Goal: Task Accomplishment & Management: Use online tool/utility

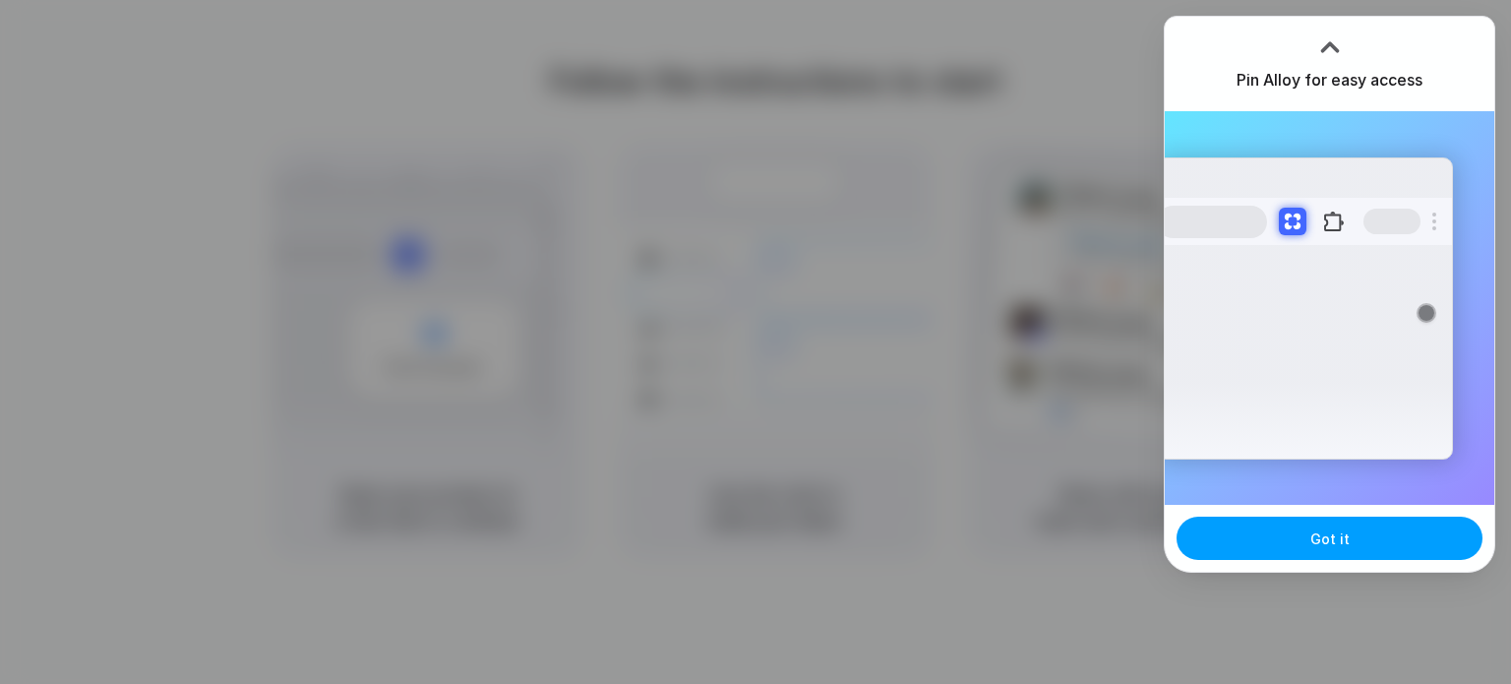
click at [1321, 529] on span "Got it" at bounding box center [1329, 538] width 39 height 21
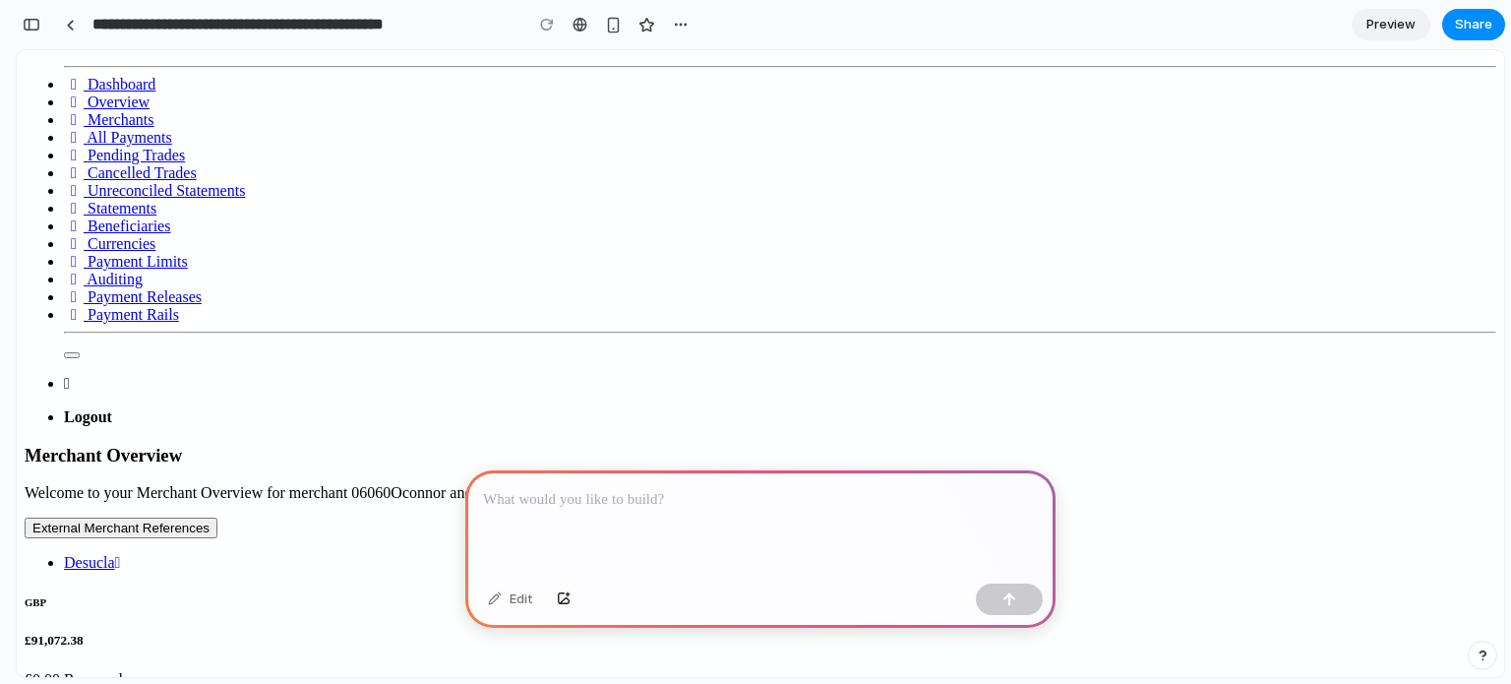
click at [518, 490] on p at bounding box center [760, 500] width 555 height 24
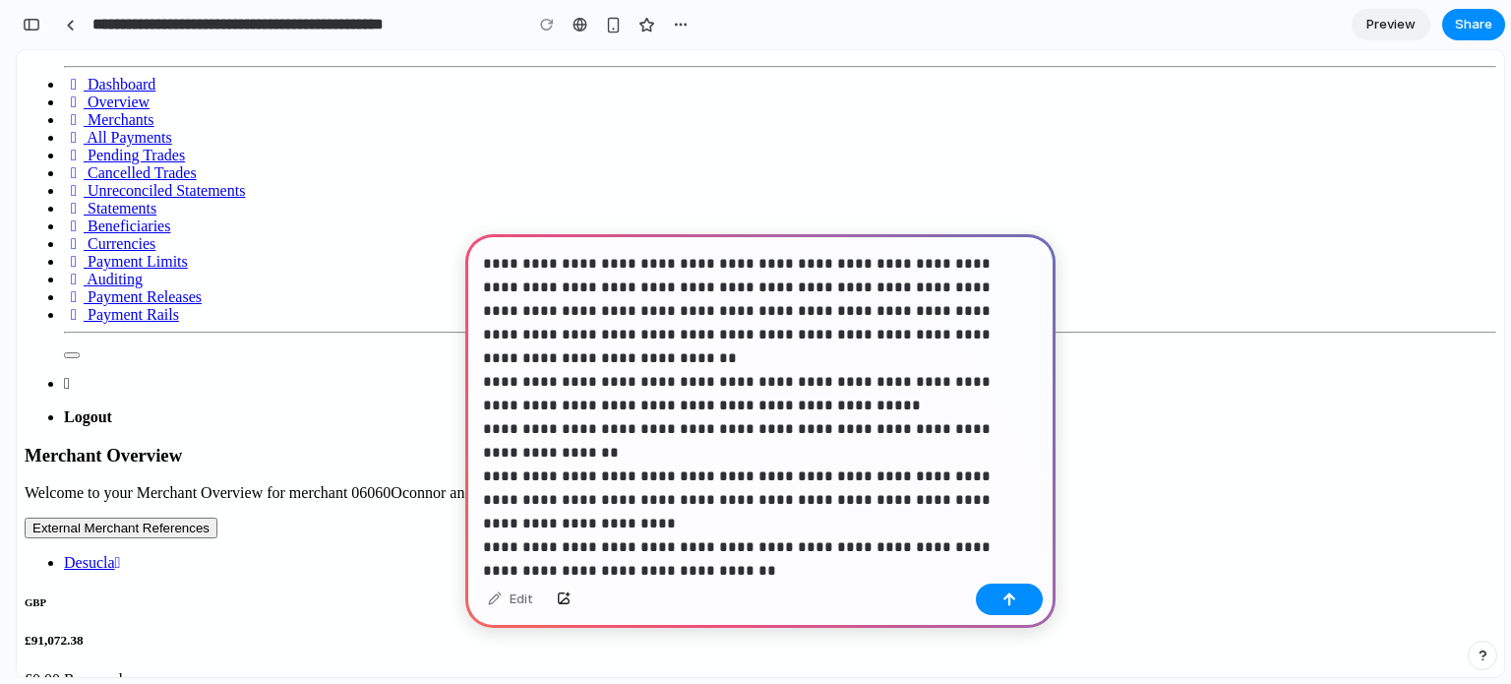
scroll to position [522, 0]
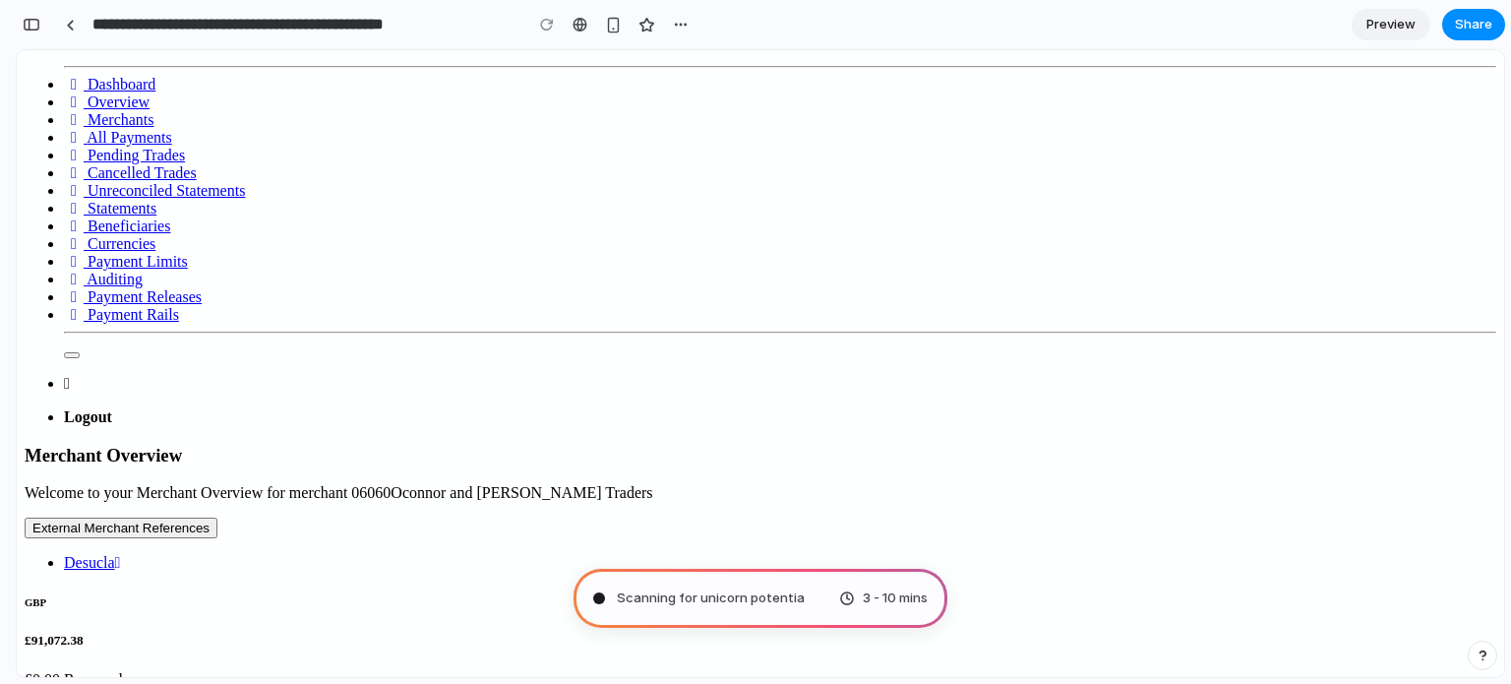
type input "**********"
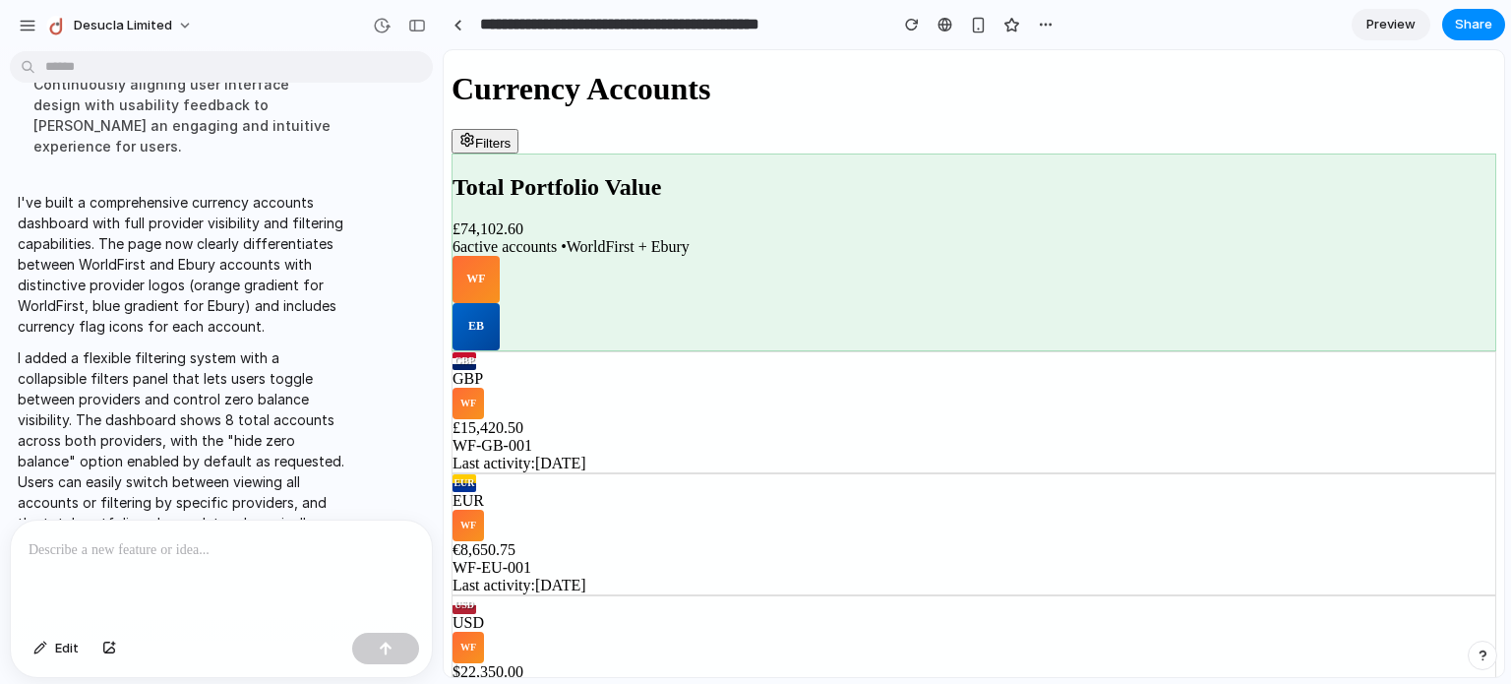
scroll to position [729, 0]
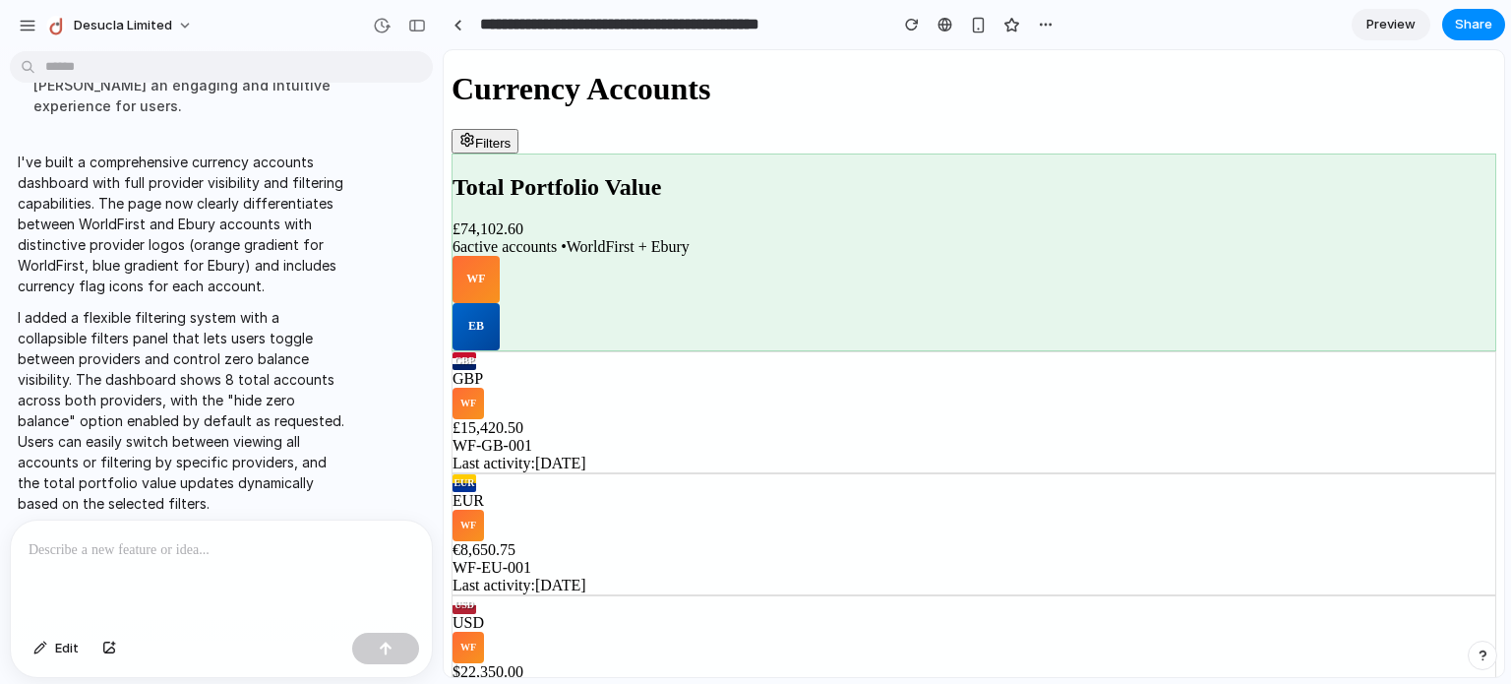
click at [500, 256] on div "WF" at bounding box center [476, 279] width 47 height 47
click at [500, 303] on div "EB" at bounding box center [476, 326] width 47 height 47
click at [500, 256] on div "WF" at bounding box center [476, 279] width 47 height 47
click at [500, 303] on div "EB" at bounding box center [476, 326] width 47 height 47
click at [518, 129] on button "Filters" at bounding box center [485, 141] width 67 height 25
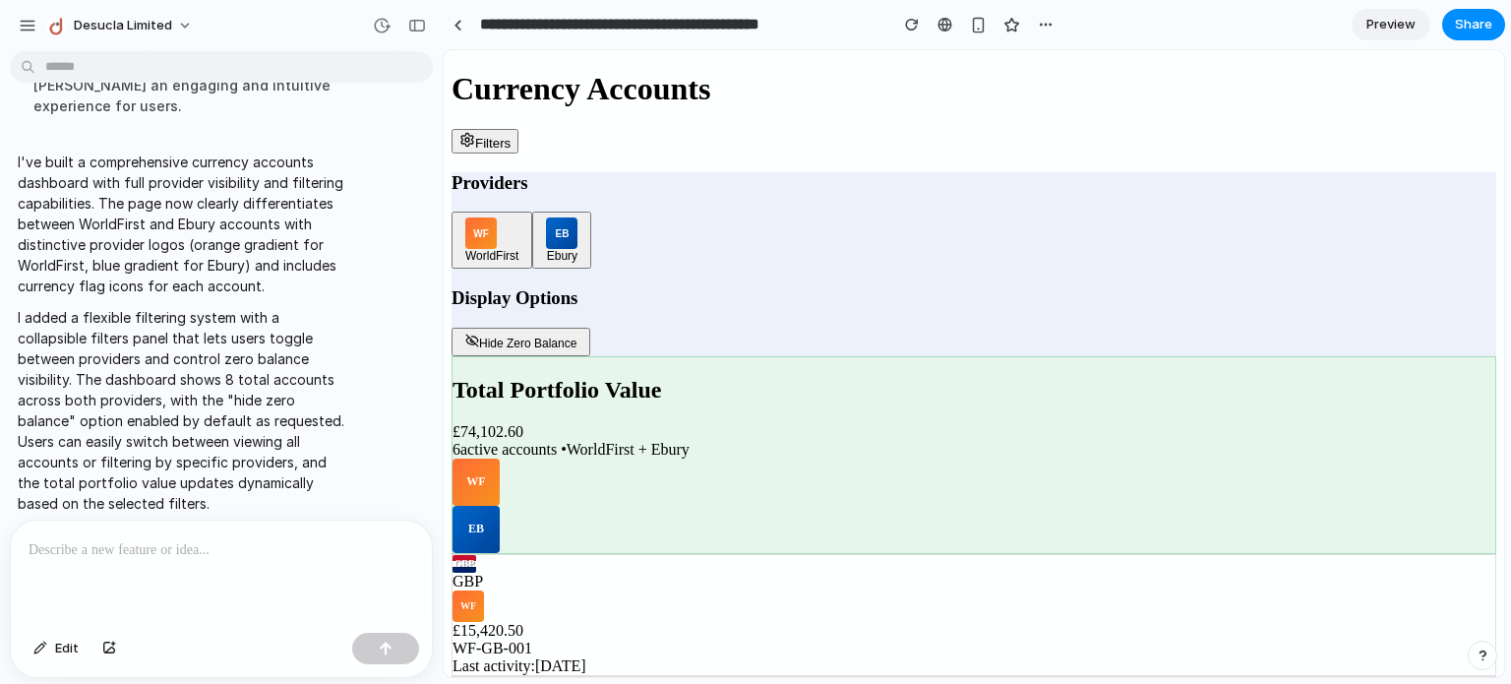
click at [590, 328] on button "Hide Zero Balance" at bounding box center [521, 342] width 139 height 29
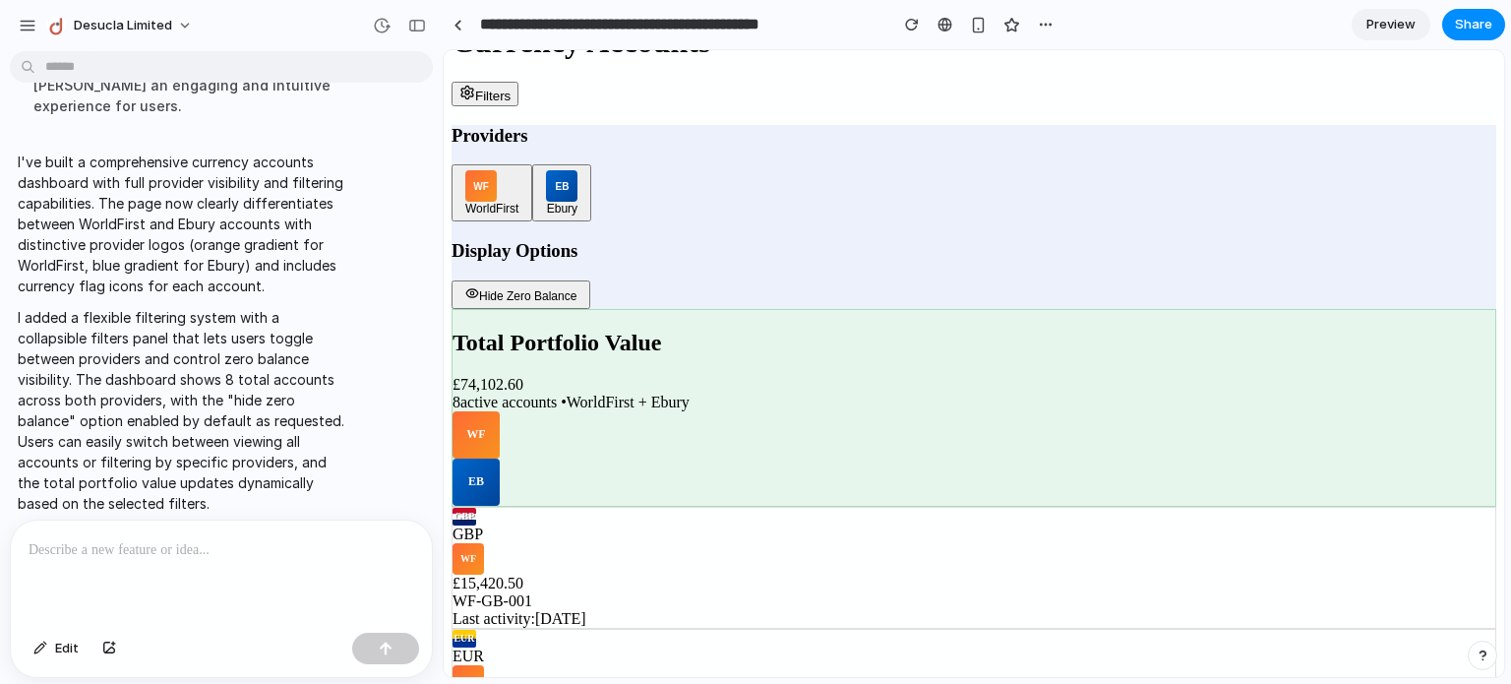
scroll to position [0, 0]
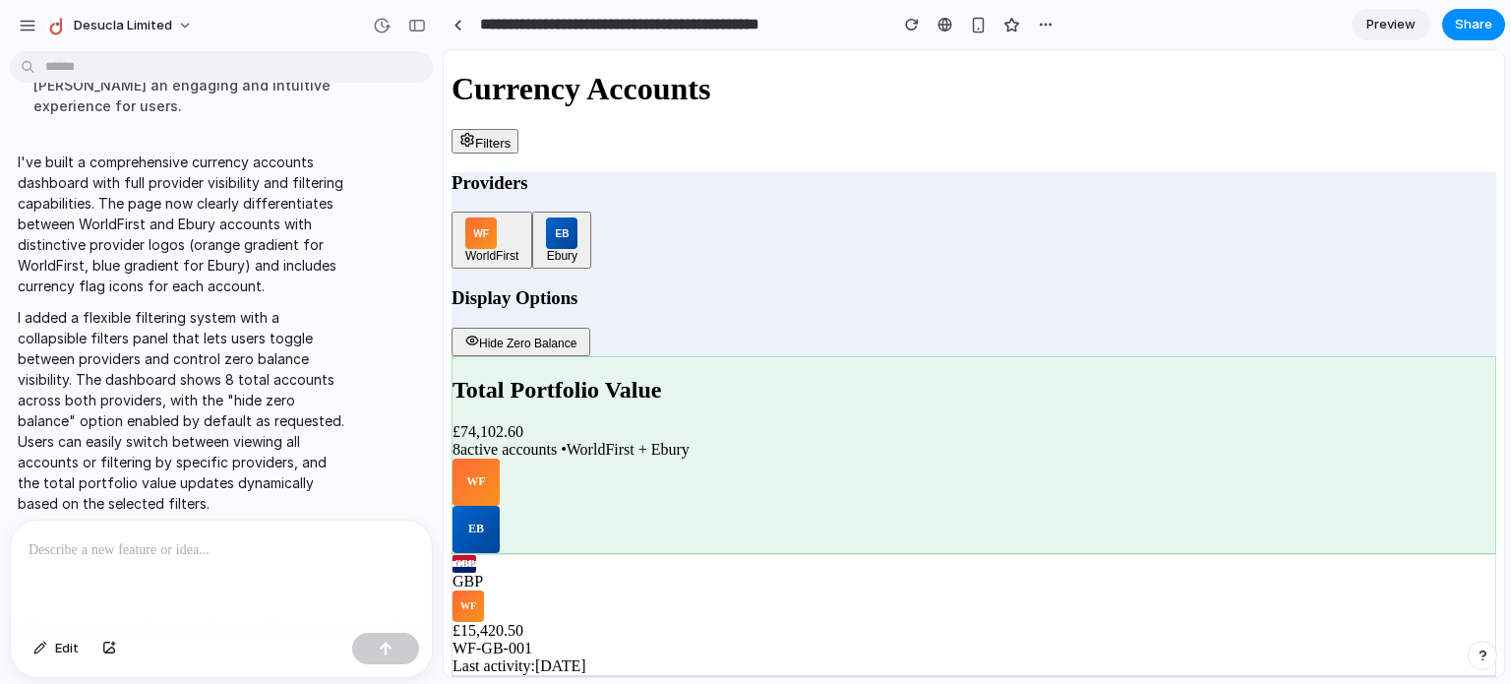
click at [590, 328] on button "Hide Zero Balance" at bounding box center [521, 342] width 139 height 29
click at [591, 212] on button "EB Ebury" at bounding box center [561, 240] width 59 height 57
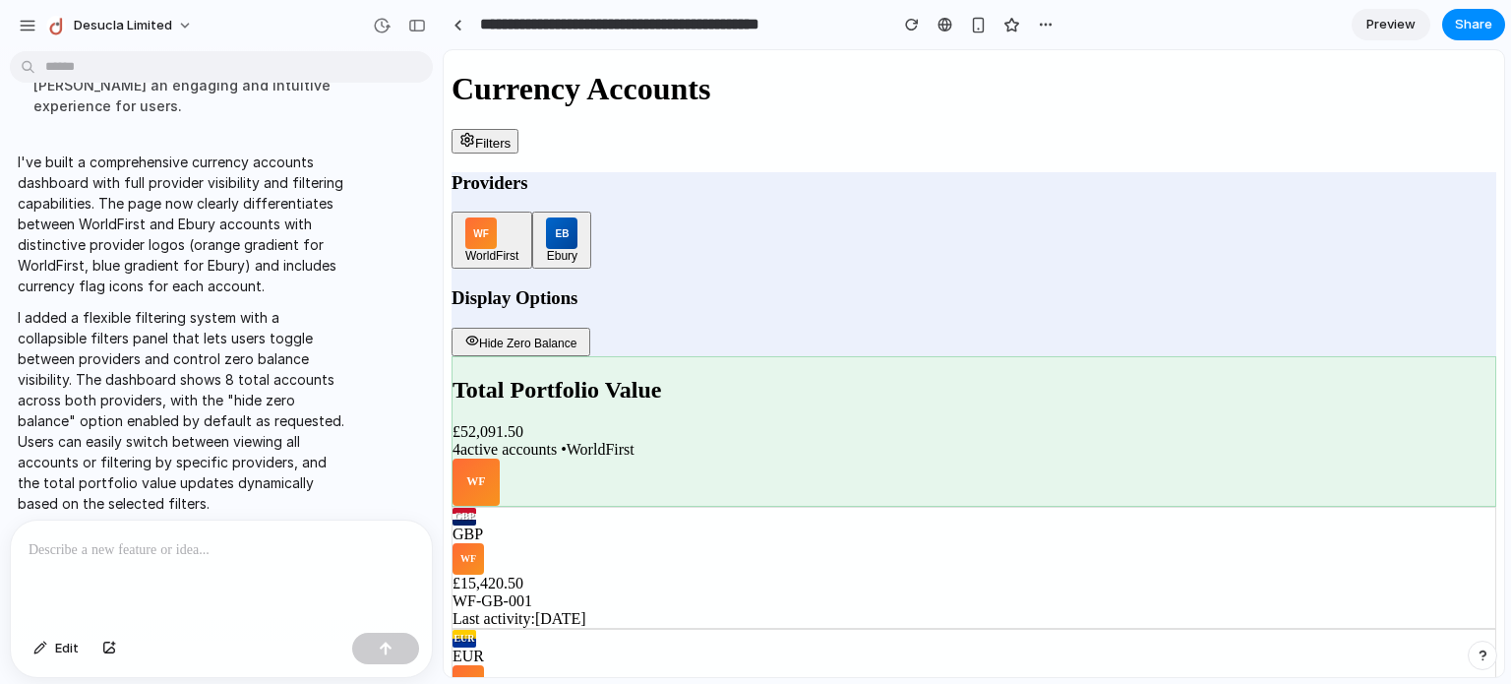
click at [591, 212] on button "EB Ebury" at bounding box center [561, 240] width 59 height 57
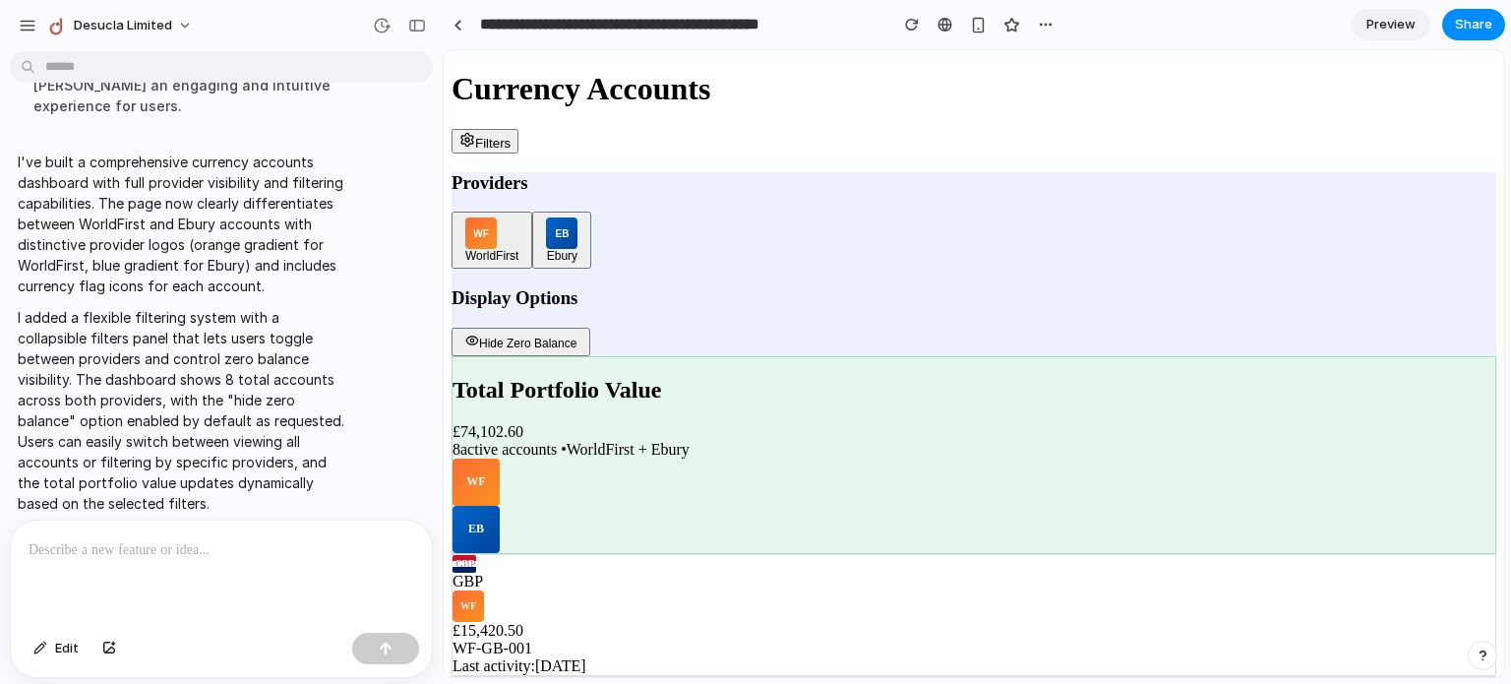
click at [158, 544] on p at bounding box center [222, 550] width 386 height 24
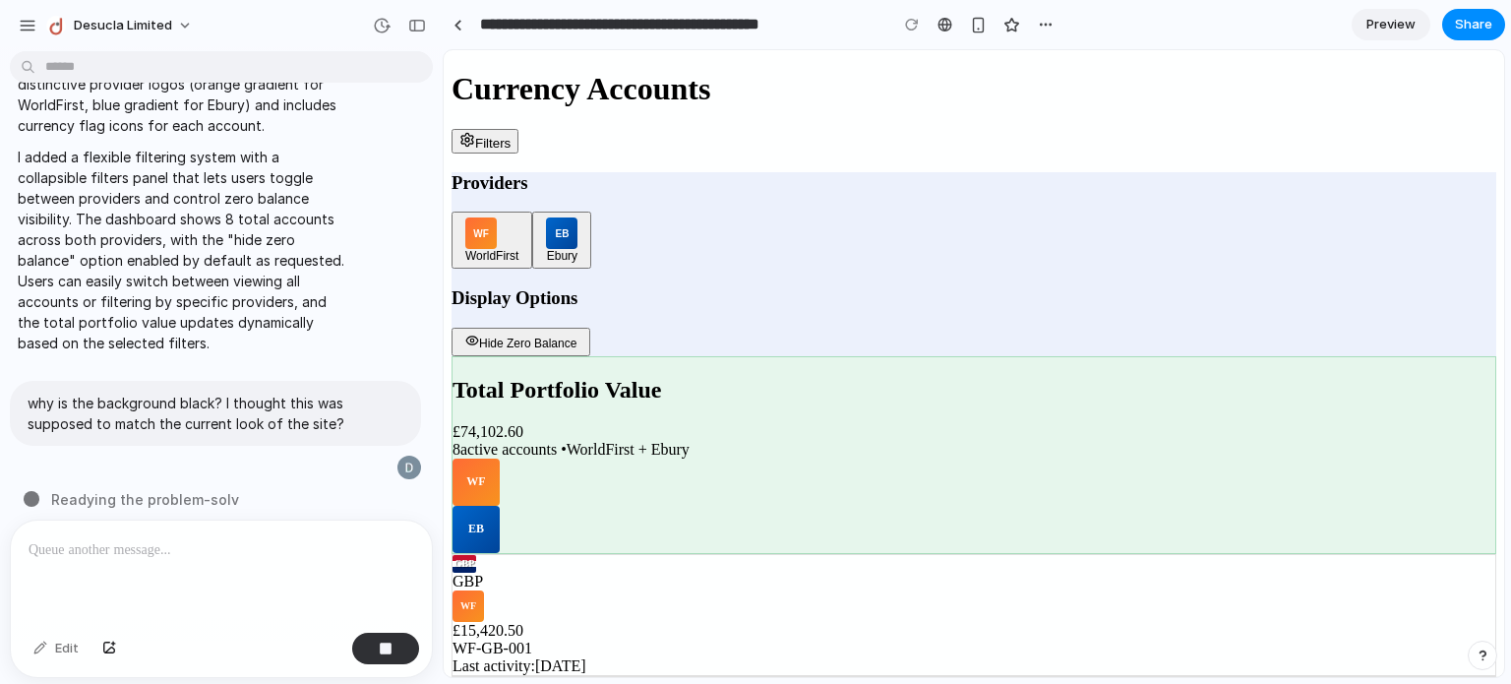
type input "**********"
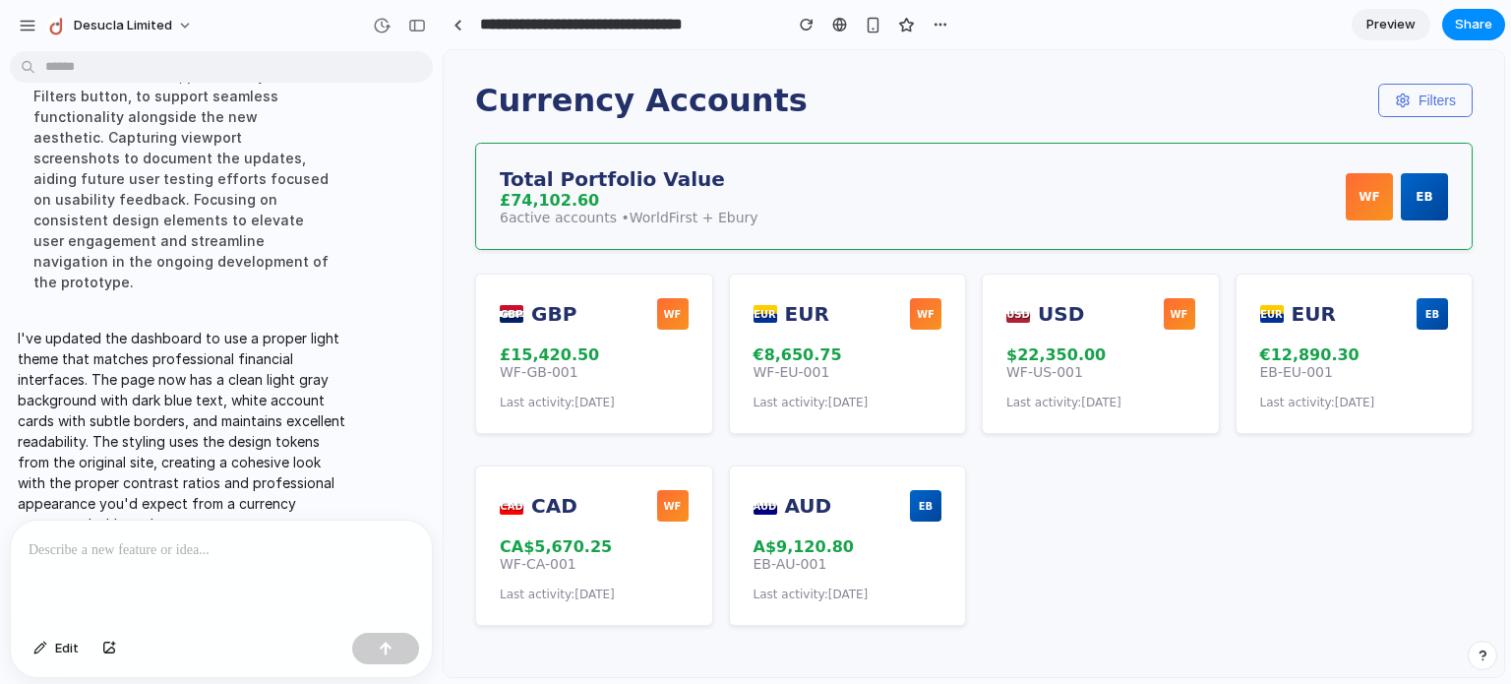
scroll to position [0, 0]
click at [1421, 101] on button "Filters" at bounding box center [1425, 99] width 94 height 33
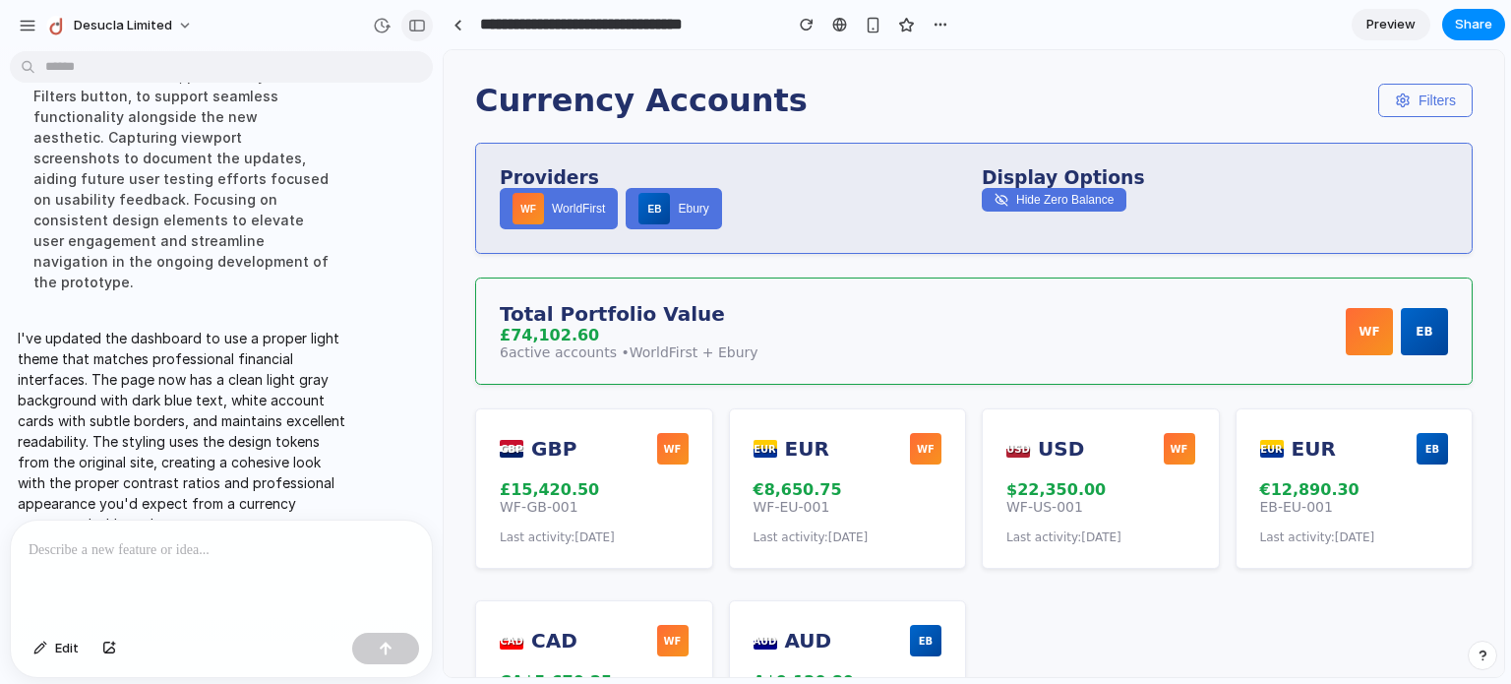
click at [407, 30] on button "button" at bounding box center [416, 25] width 31 height 31
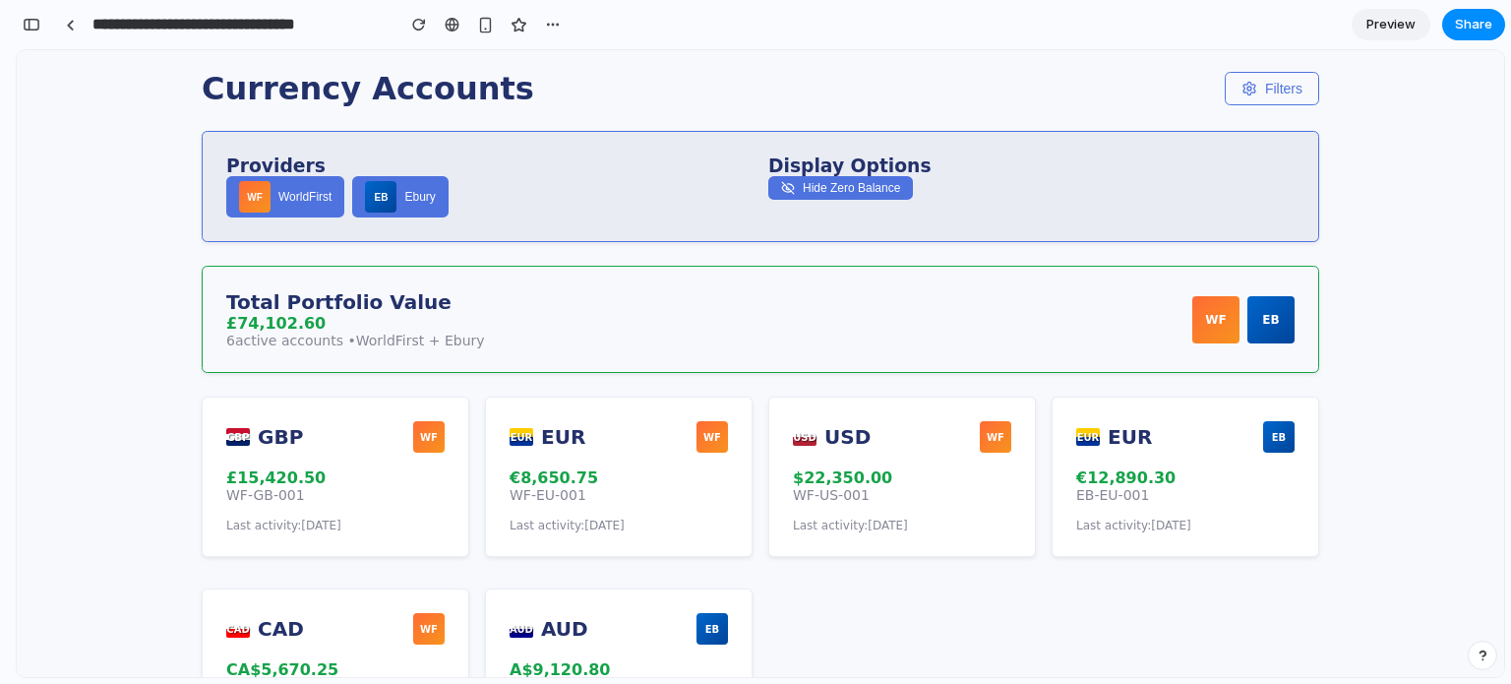
scroll to position [19, 0]
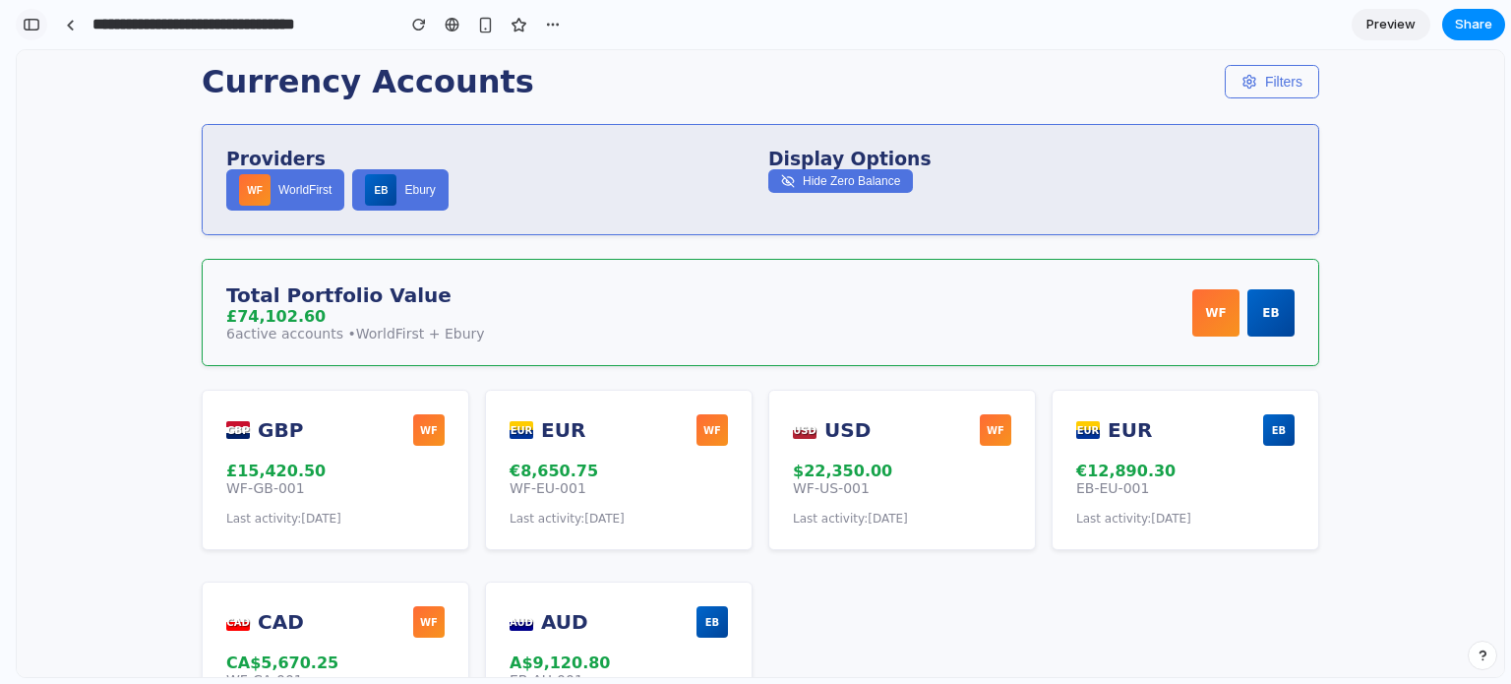
click at [30, 21] on div "button" at bounding box center [32, 25] width 18 height 14
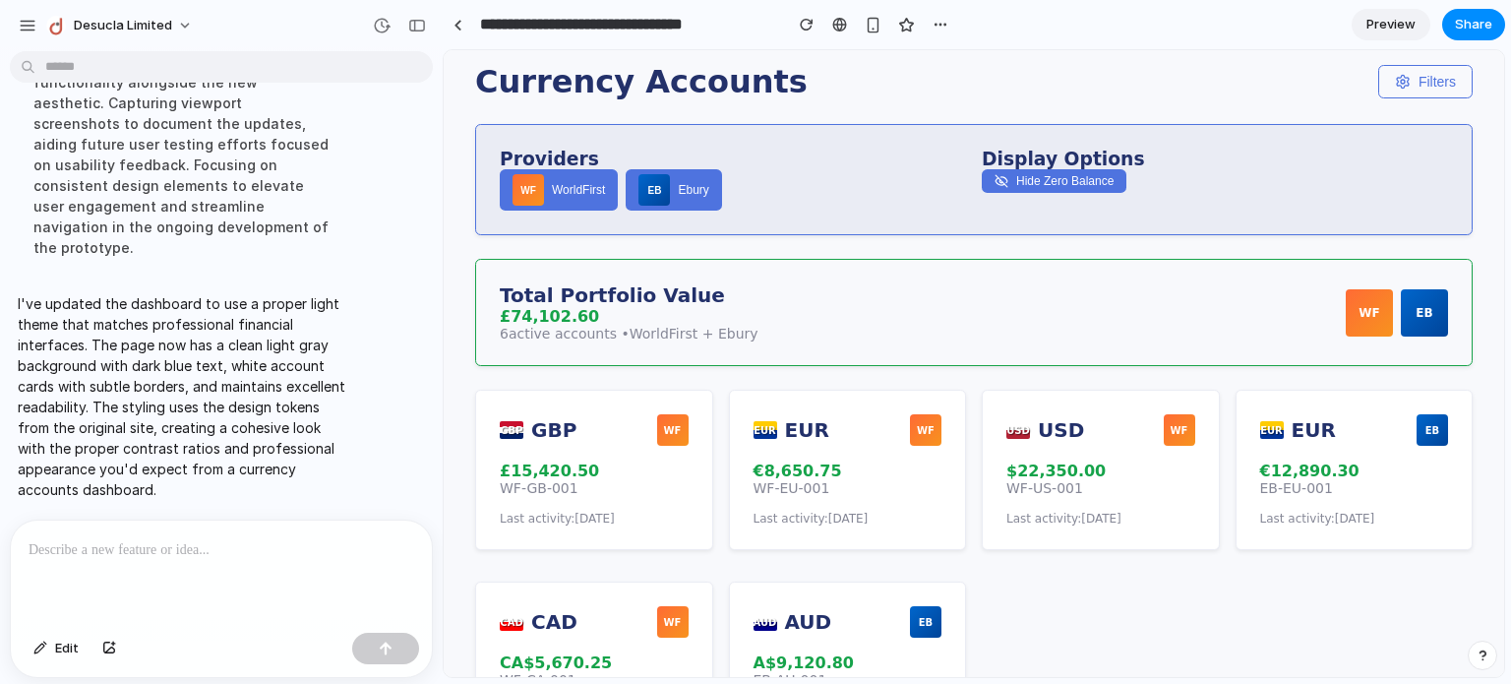
scroll to position [1136, 0]
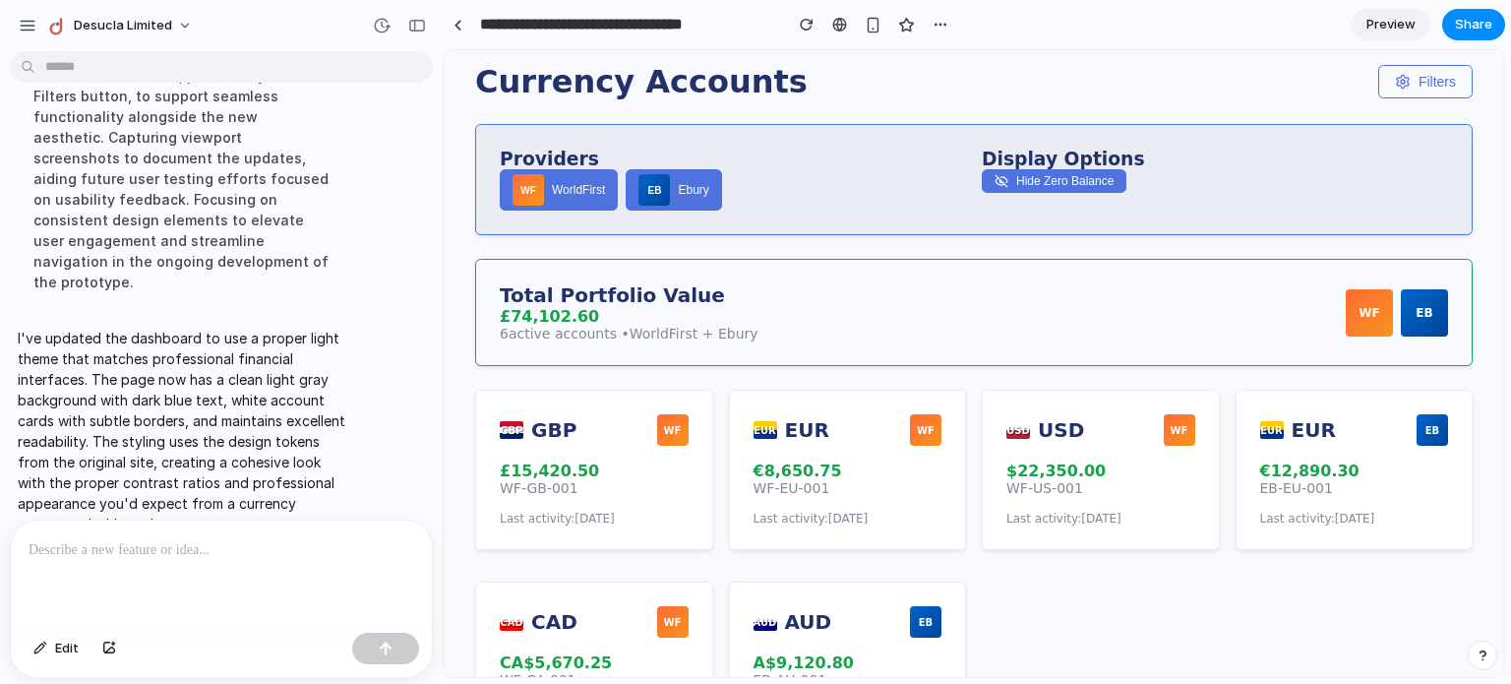
click at [94, 550] on p at bounding box center [218, 550] width 378 height 24
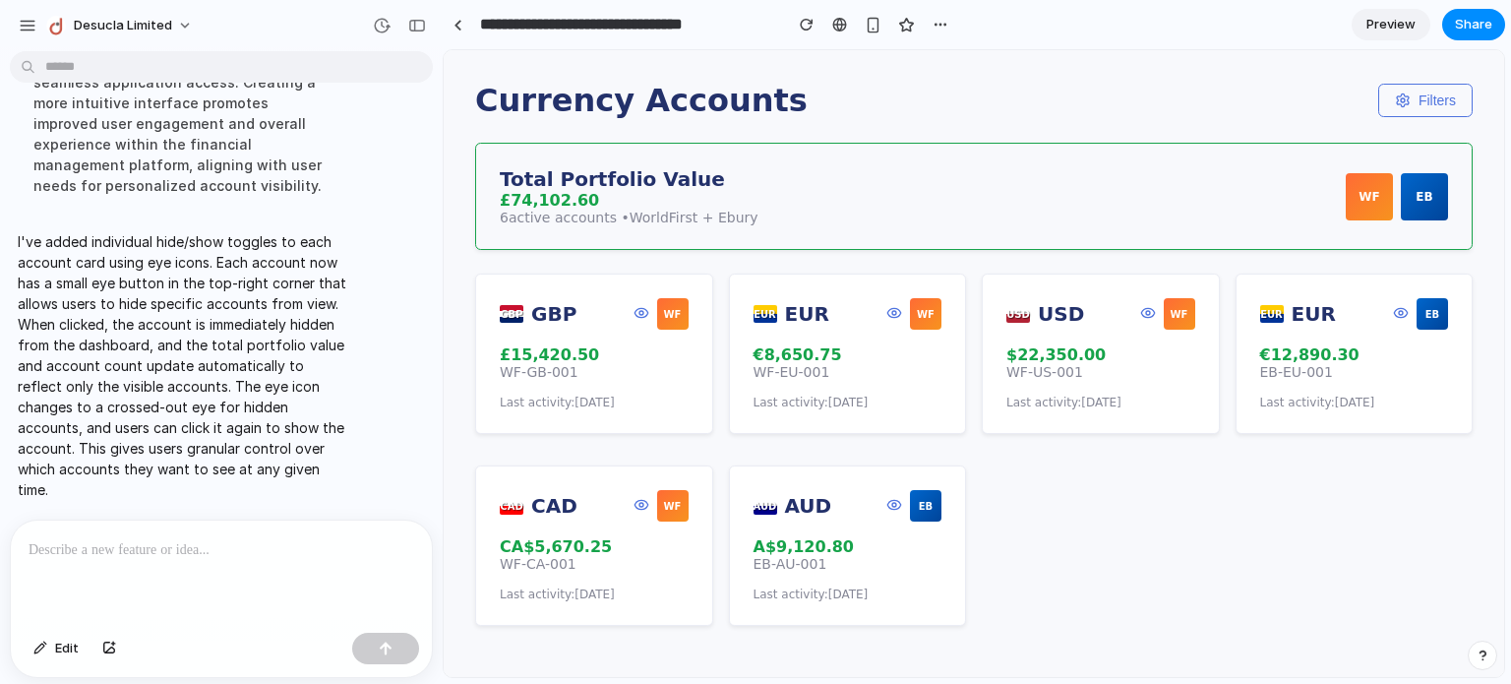
scroll to position [0, 0]
click at [639, 321] on icon at bounding box center [642, 313] width 16 height 16
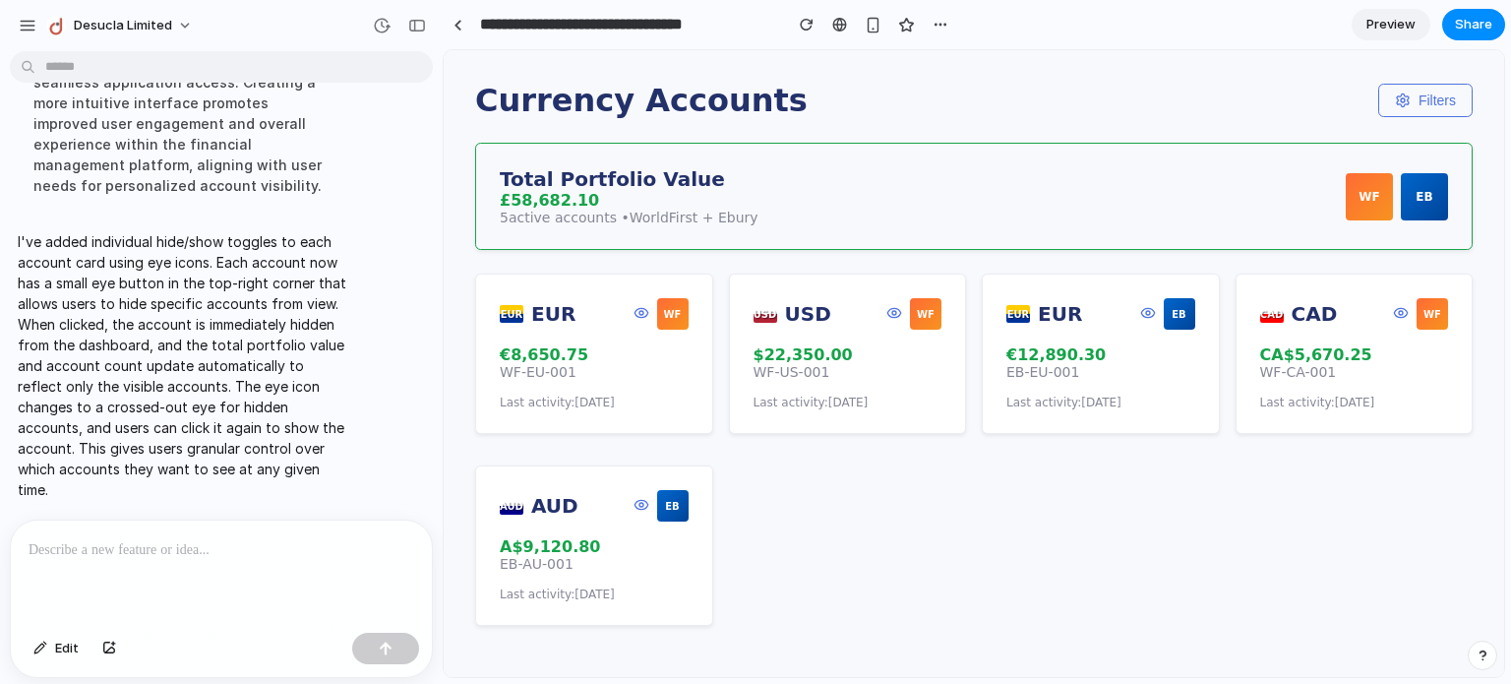
click at [639, 321] on icon at bounding box center [642, 313] width 16 height 16
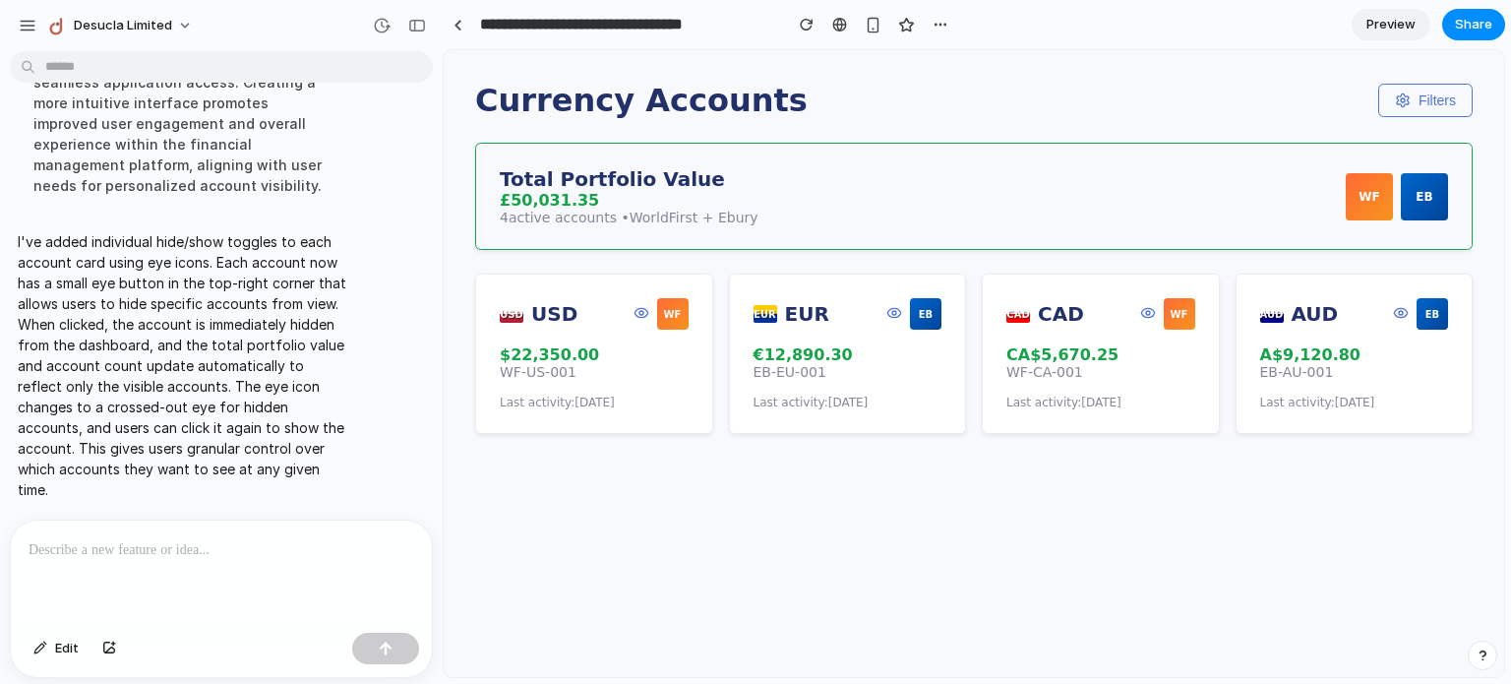
click at [639, 315] on circle at bounding box center [641, 313] width 4 height 4
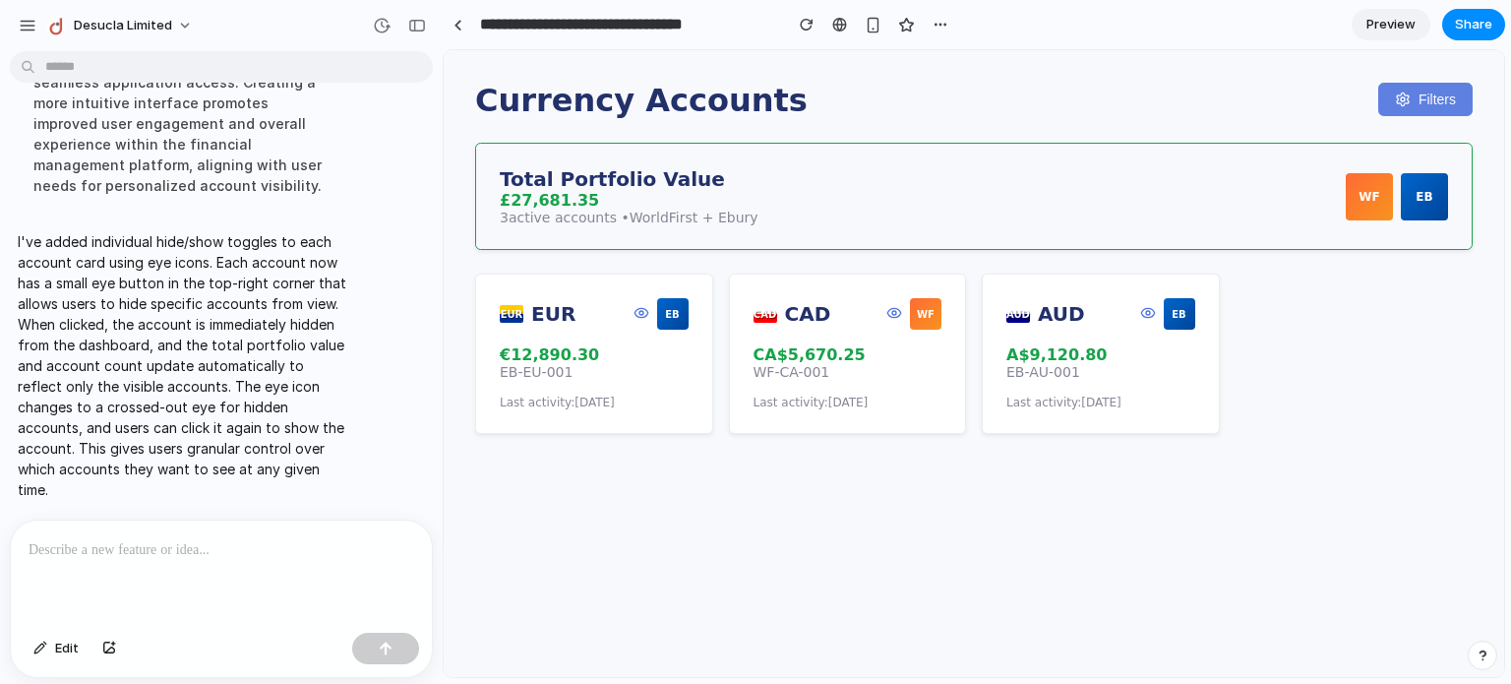
click at [1423, 93] on button "Filters" at bounding box center [1425, 99] width 94 height 33
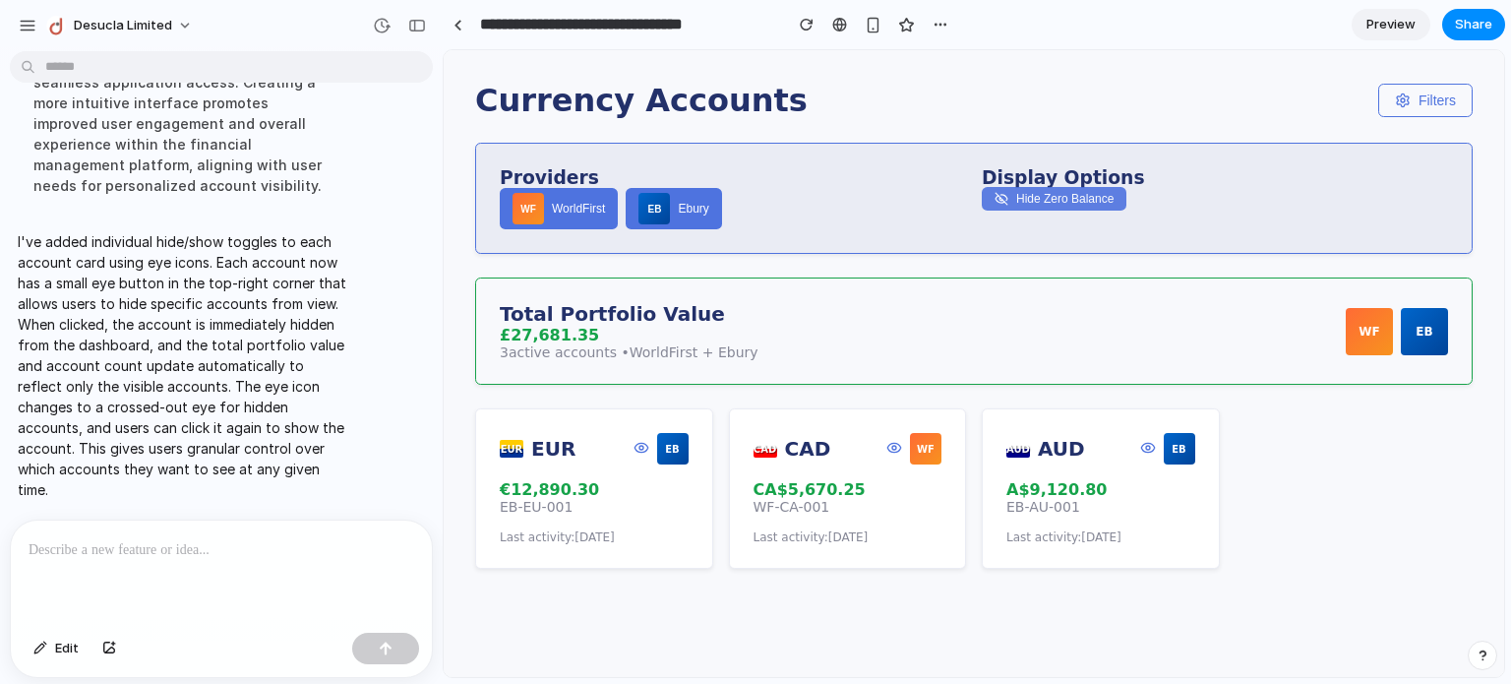
click at [1076, 208] on button "Hide Zero Balance" at bounding box center [1054, 199] width 145 height 24
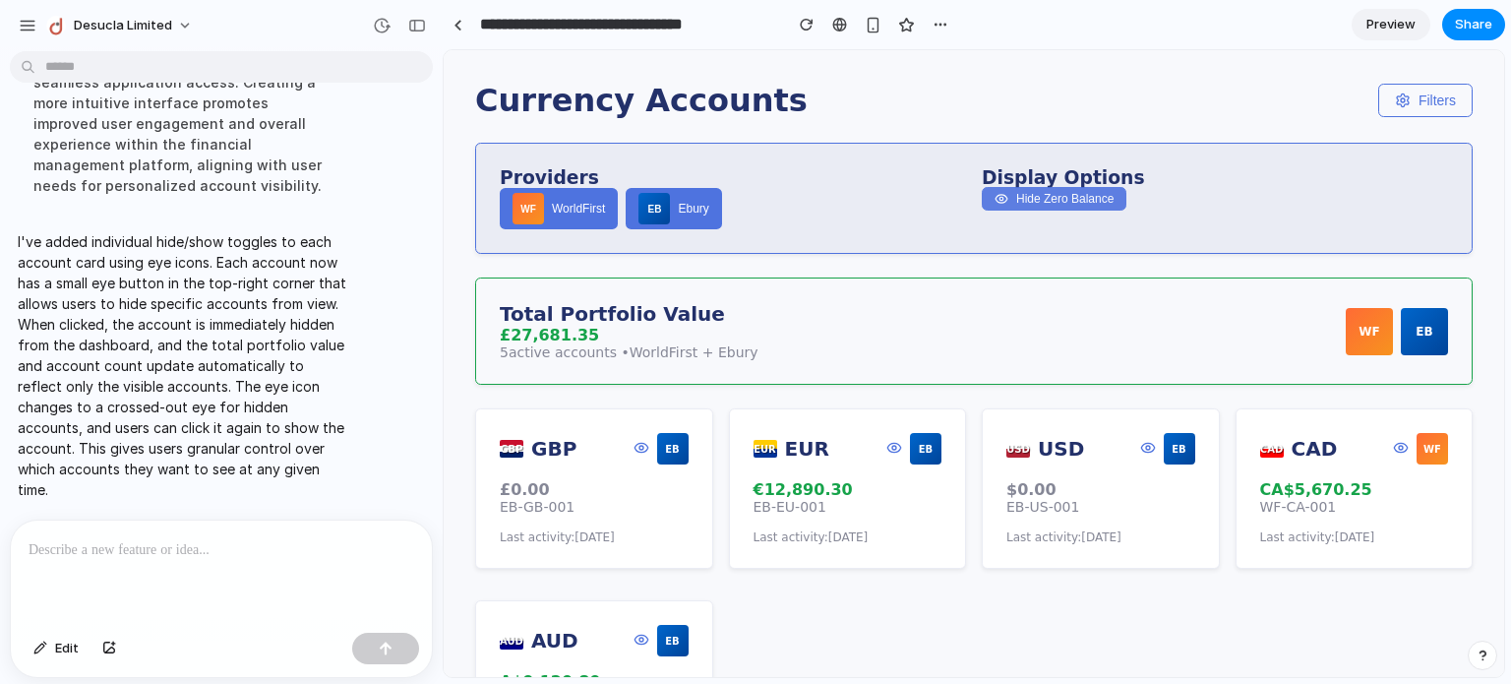
click at [1076, 208] on button "Hide Zero Balance" at bounding box center [1054, 199] width 145 height 24
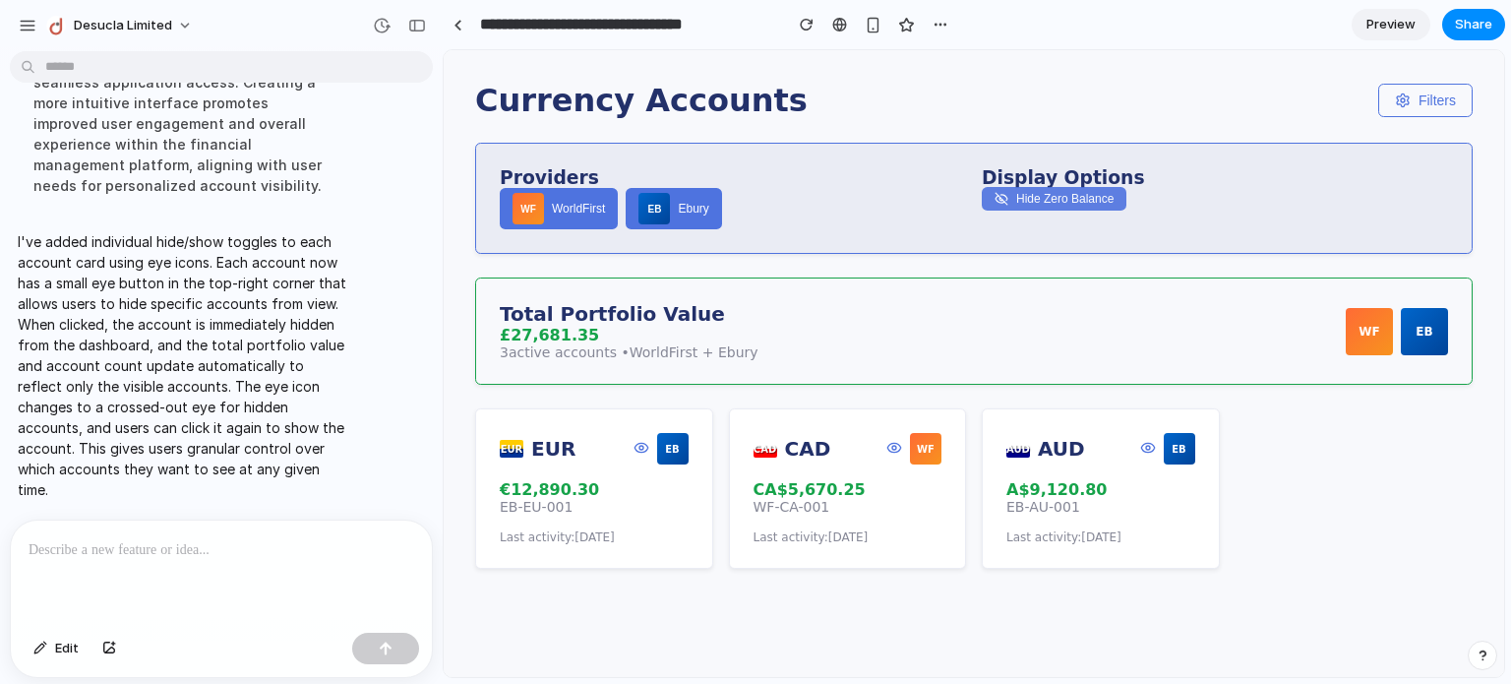
click at [1076, 208] on button "Hide Zero Balance" at bounding box center [1054, 199] width 145 height 24
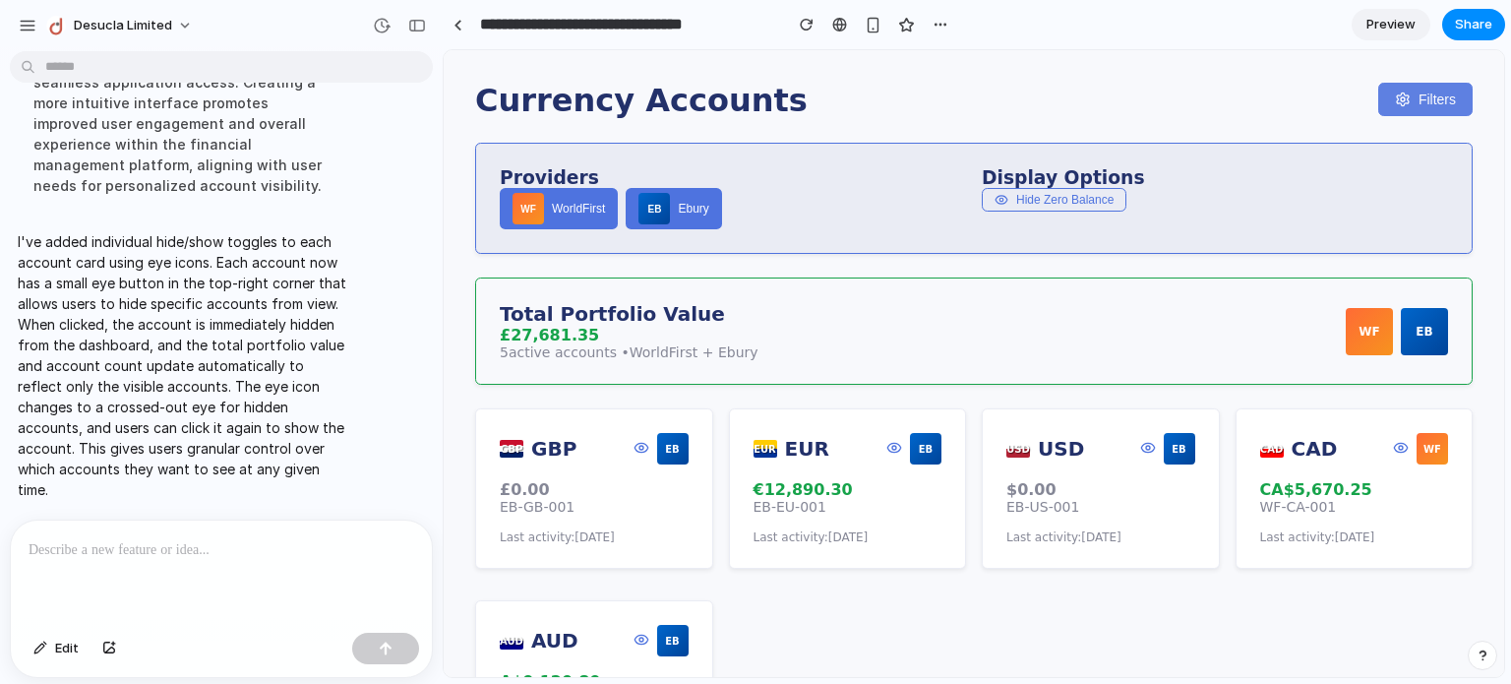
click at [1397, 97] on icon at bounding box center [1403, 98] width 12 height 13
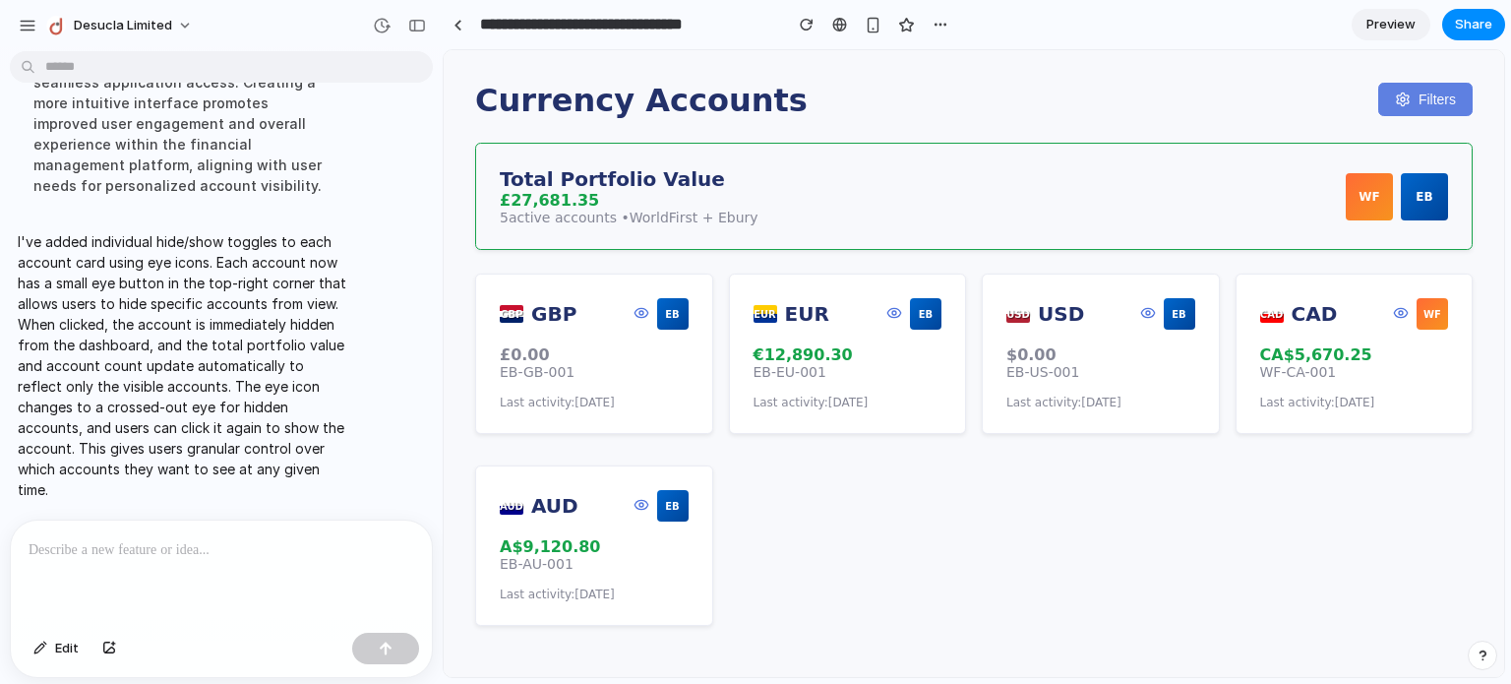
click at [1397, 97] on icon at bounding box center [1403, 98] width 12 height 13
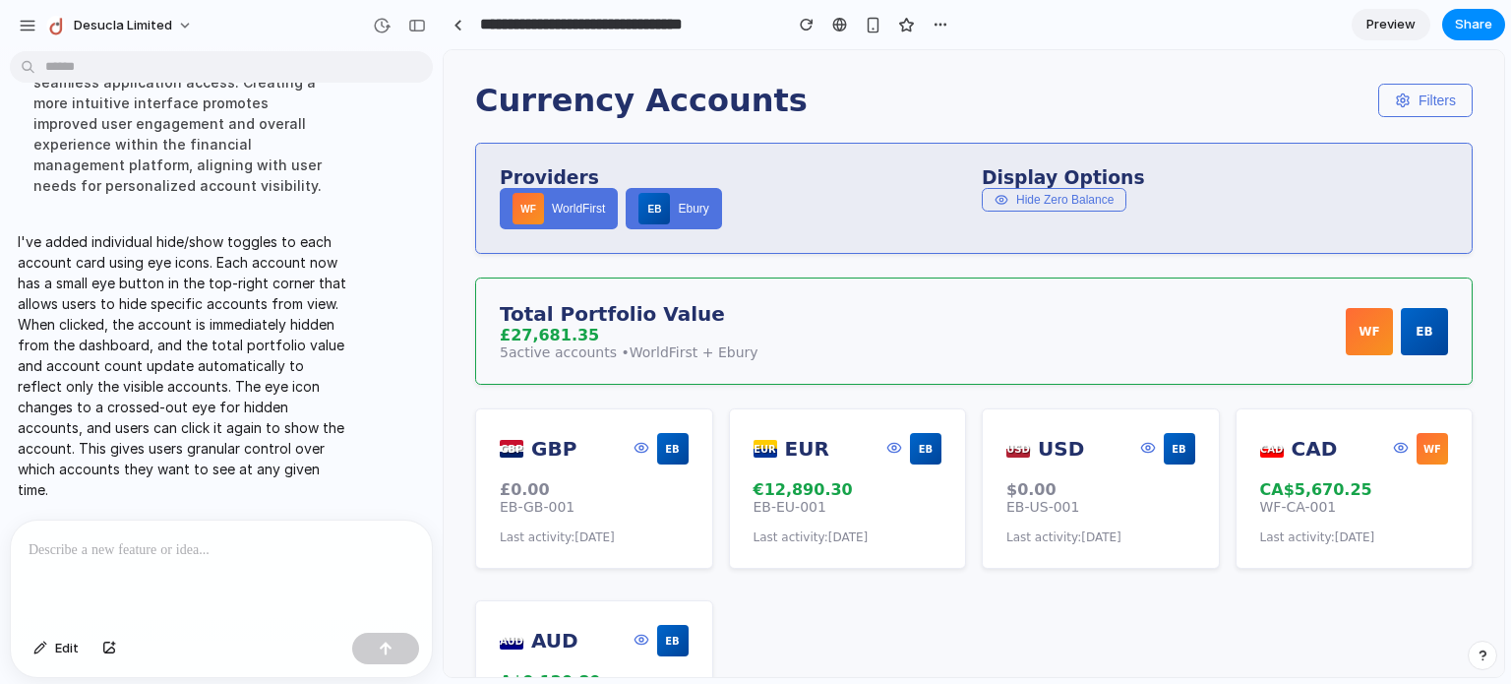
scroll to position [98, 0]
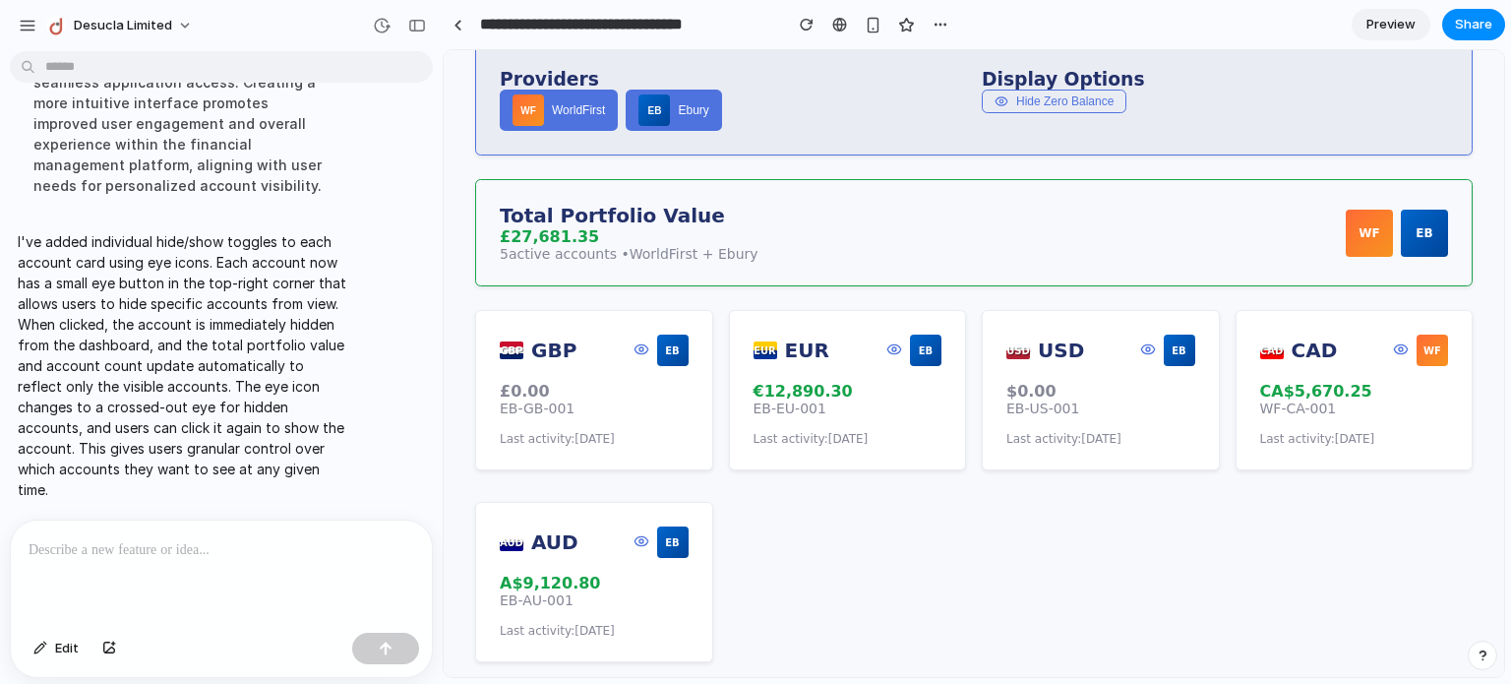
click at [138, 546] on p at bounding box center [218, 550] width 378 height 24
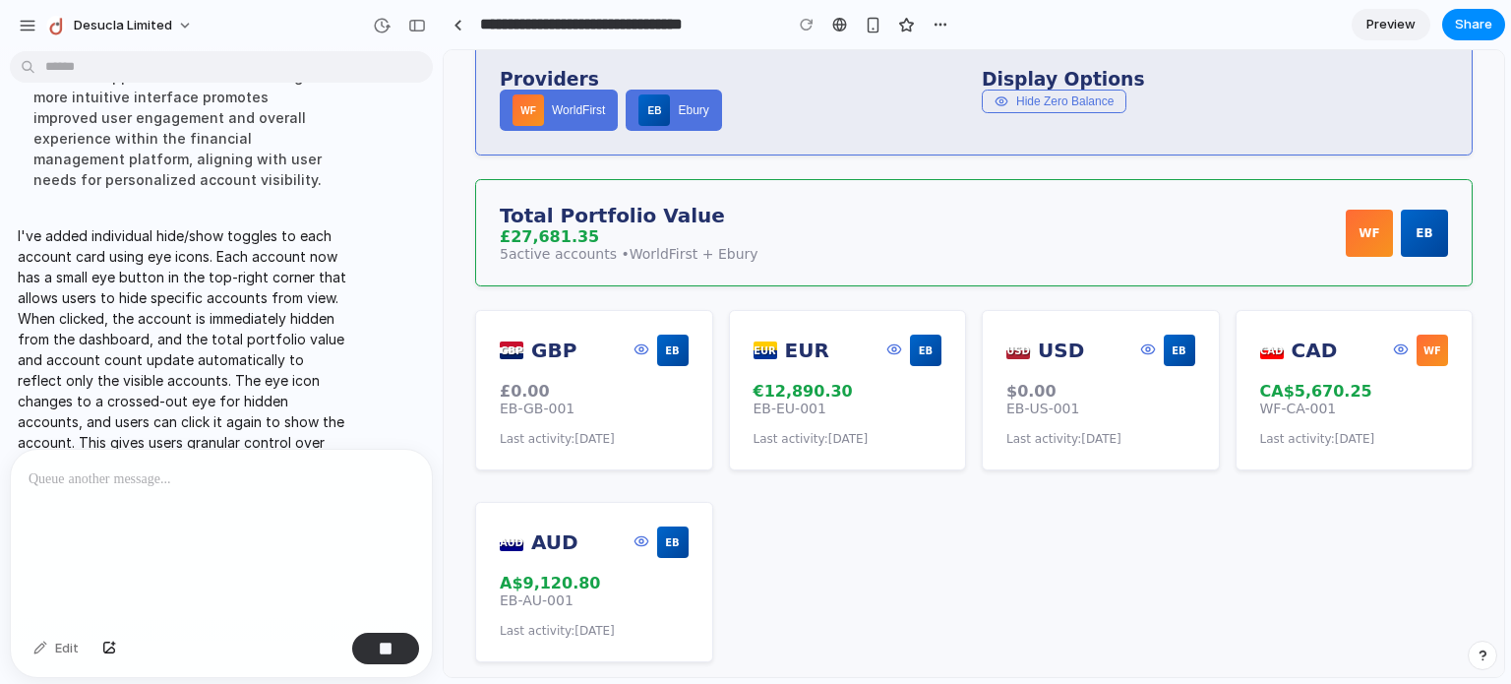
scroll to position [1827, 0]
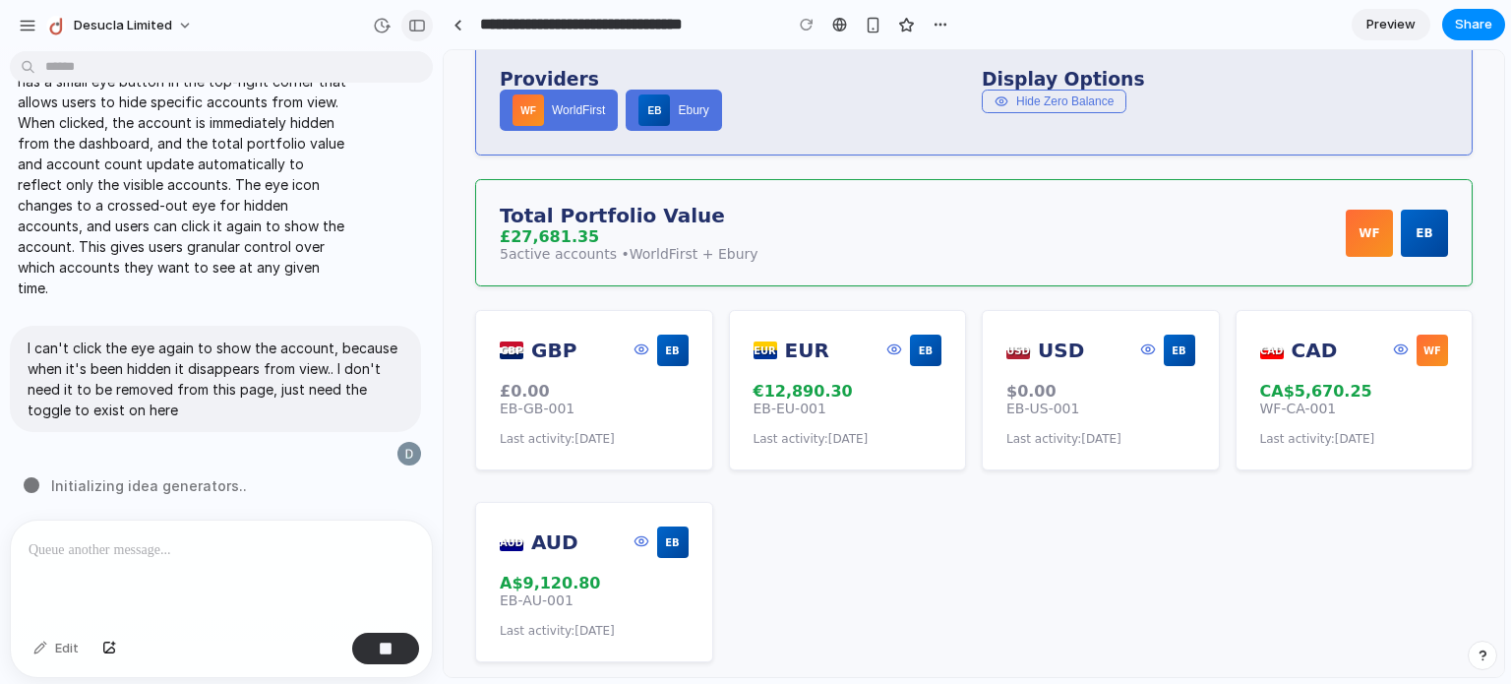
click at [419, 26] on div "button" at bounding box center [417, 26] width 18 height 14
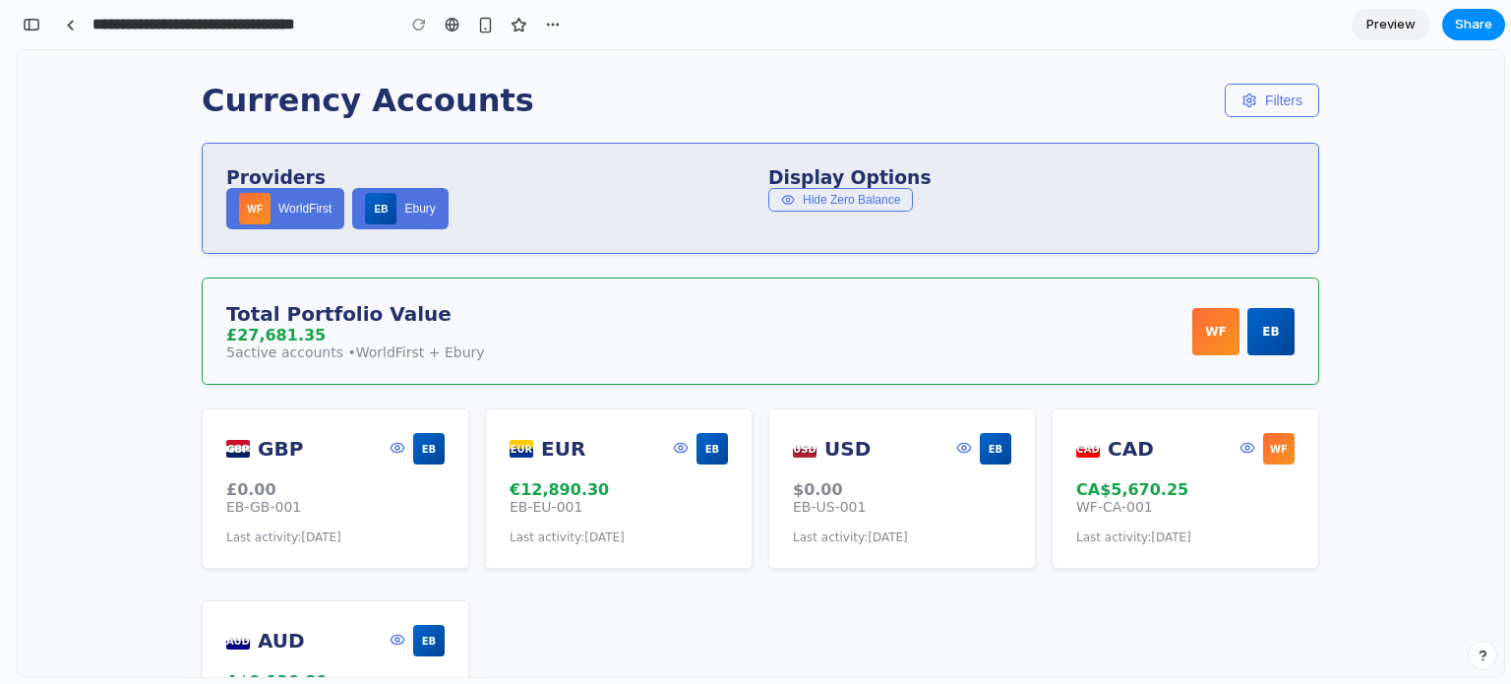
scroll to position [4491, 0]
click at [28, 28] on div "button" at bounding box center [32, 25] width 18 height 14
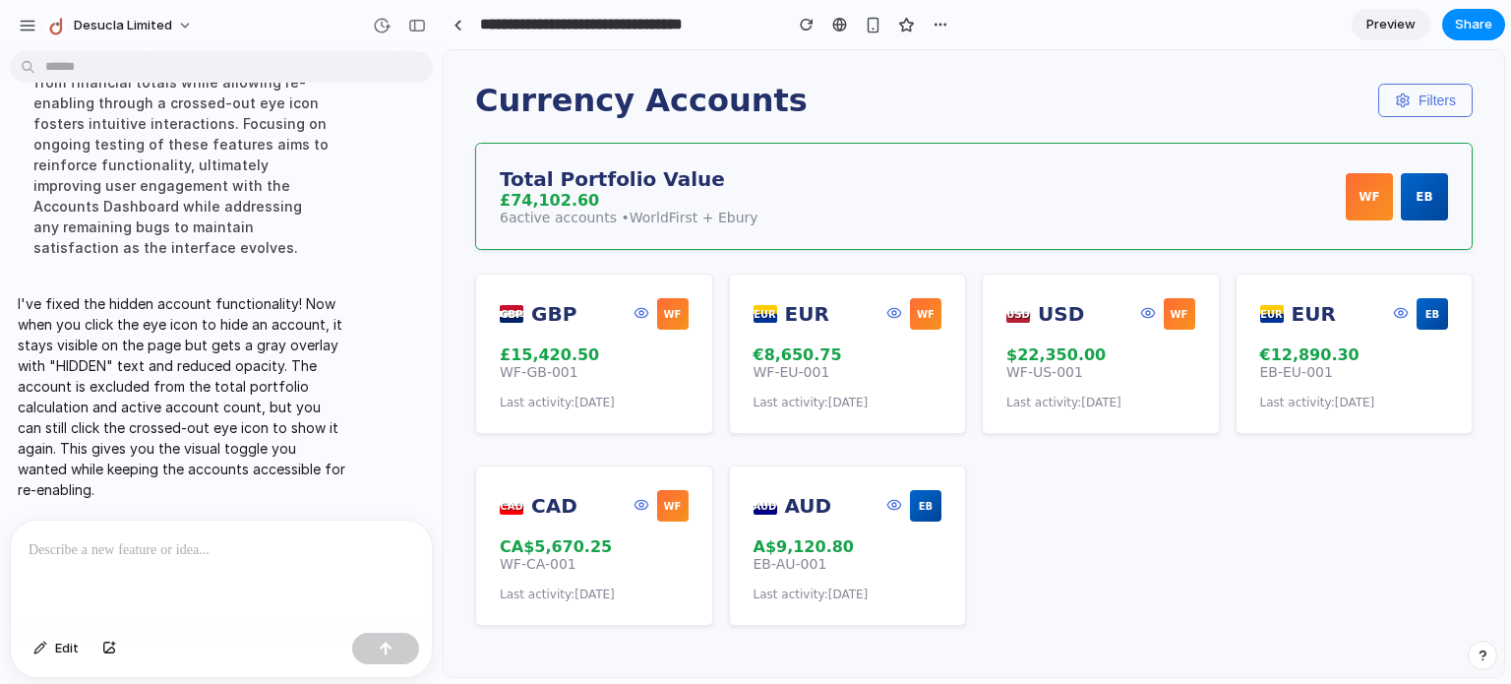
scroll to position [0, 0]
click at [635, 317] on icon at bounding box center [641, 312] width 13 height 9
